Goal: Navigation & Orientation: Find specific page/section

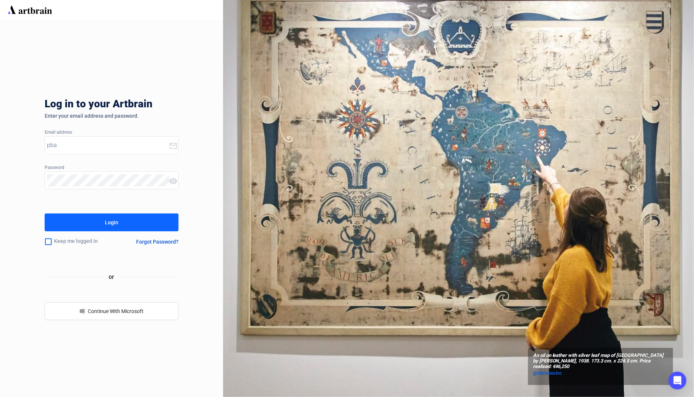
click at [154, 145] on input "pba" at bounding box center [108, 145] width 122 height 12
type input "[EMAIL_ADDRESS][DOMAIN_NAME]"
click at [125, 227] on button "Login" at bounding box center [112, 223] width 134 height 18
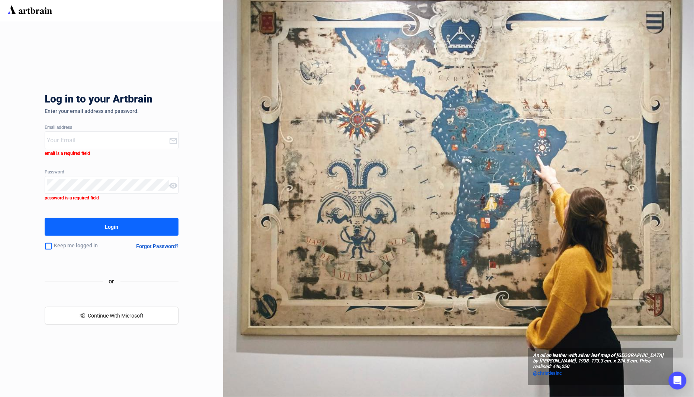
click at [127, 135] on input "email" at bounding box center [108, 141] width 122 height 12
type input "[EMAIL_ADDRESS][DOMAIN_NAME]"
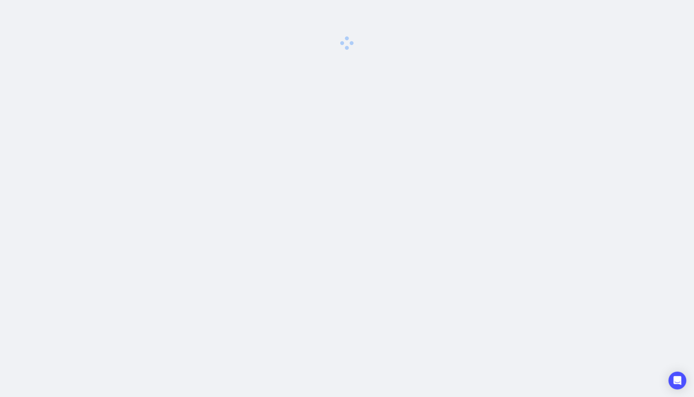
click at [133, 222] on div "0 image was uploaded" at bounding box center [347, 198] width 694 height 397
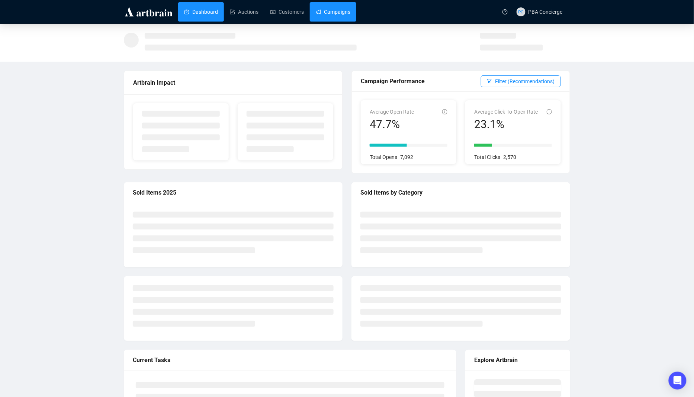
click at [317, 19] on link "Campaigns" at bounding box center [333, 11] width 35 height 19
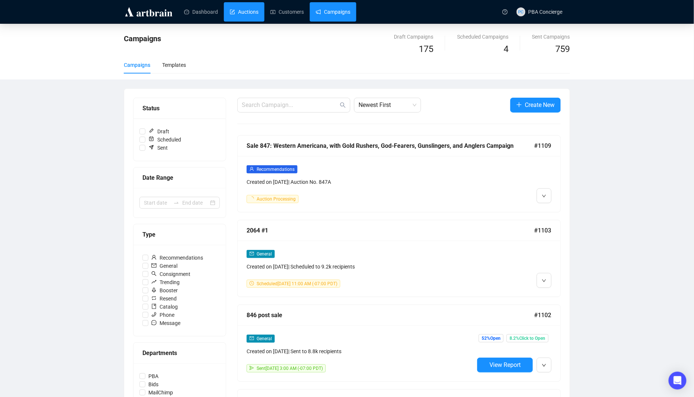
click at [235, 20] on link "Auctions" at bounding box center [244, 11] width 29 height 19
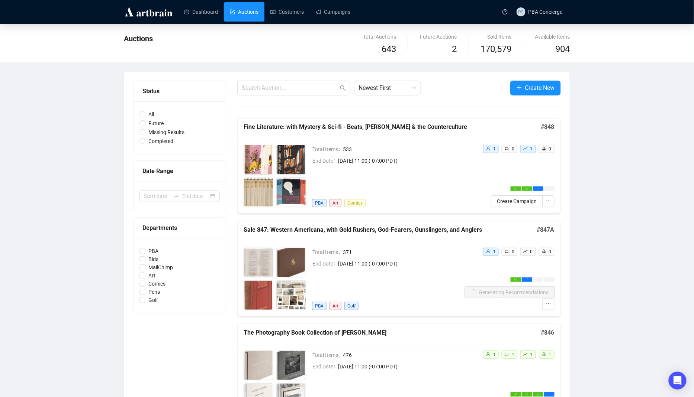
click at [425, 277] on div "Total Items 371 End Date [DATE] 11:00 (-07:00 PDT) PBA Art Golf" at bounding box center [388, 279] width 152 height 62
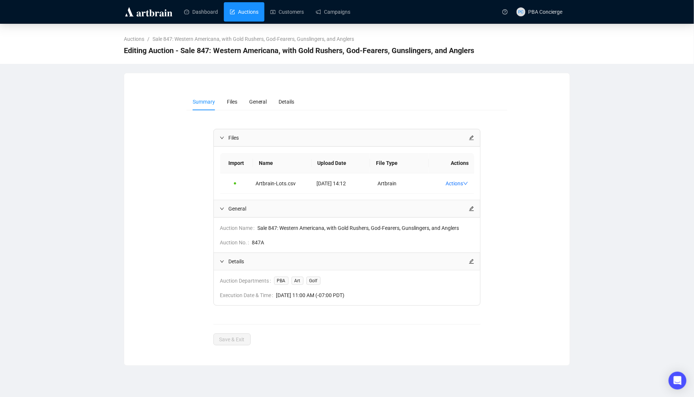
click at [242, 12] on link "Auctions" at bounding box center [244, 11] width 29 height 19
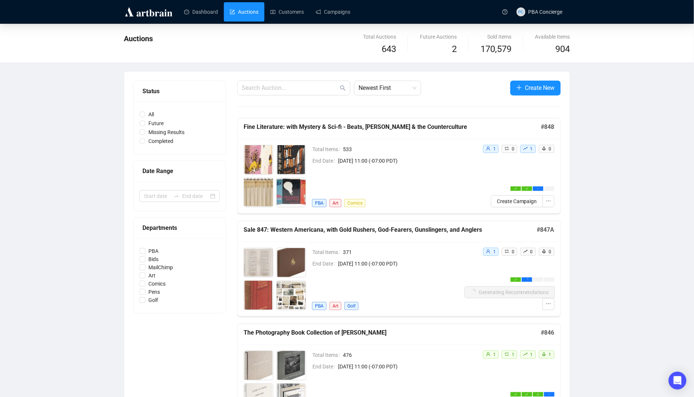
click at [488, 269] on div "1 0 0 0 Generating Recommendations" at bounding box center [509, 279] width 90 height 62
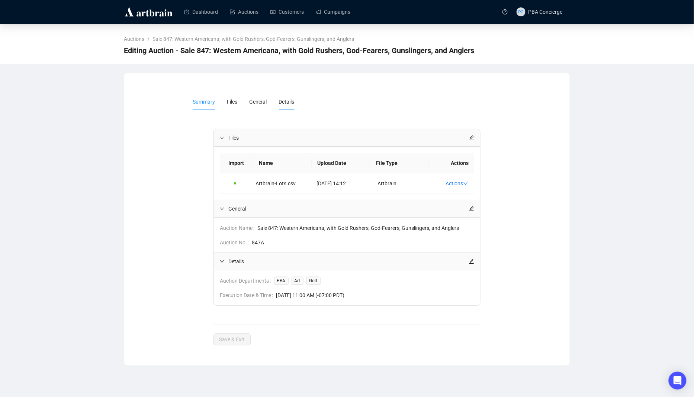
click at [297, 95] on li "Details" at bounding box center [287, 101] width 28 height 17
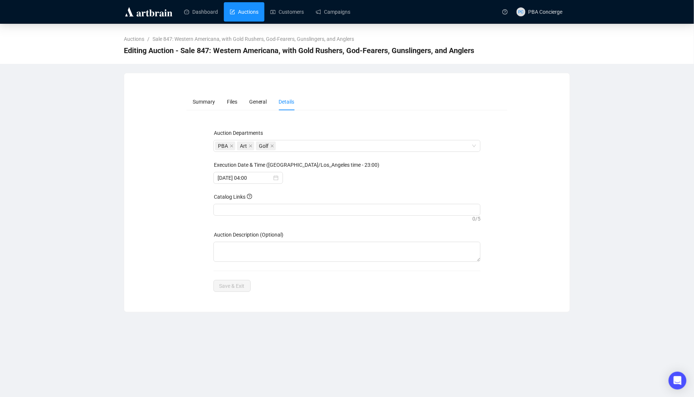
click at [252, 11] on link "Auctions" at bounding box center [244, 11] width 29 height 19
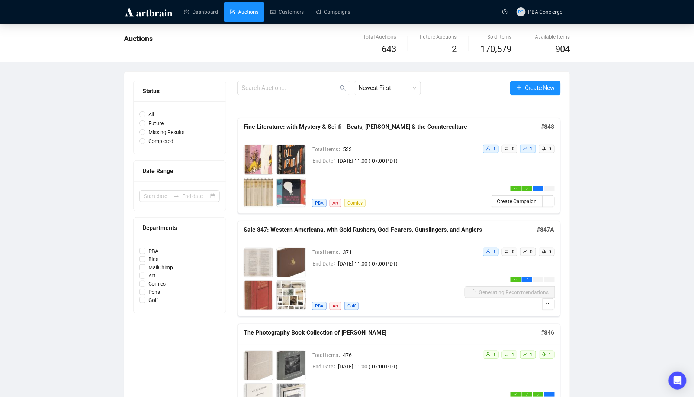
click at [329, 23] on header "Dashboard Auctions Customers Campaigns PC PBA Concierge" at bounding box center [347, 12] width 694 height 24
click at [330, 19] on link "Campaigns" at bounding box center [333, 11] width 35 height 19
